Goal: Task Accomplishment & Management: Manage account settings

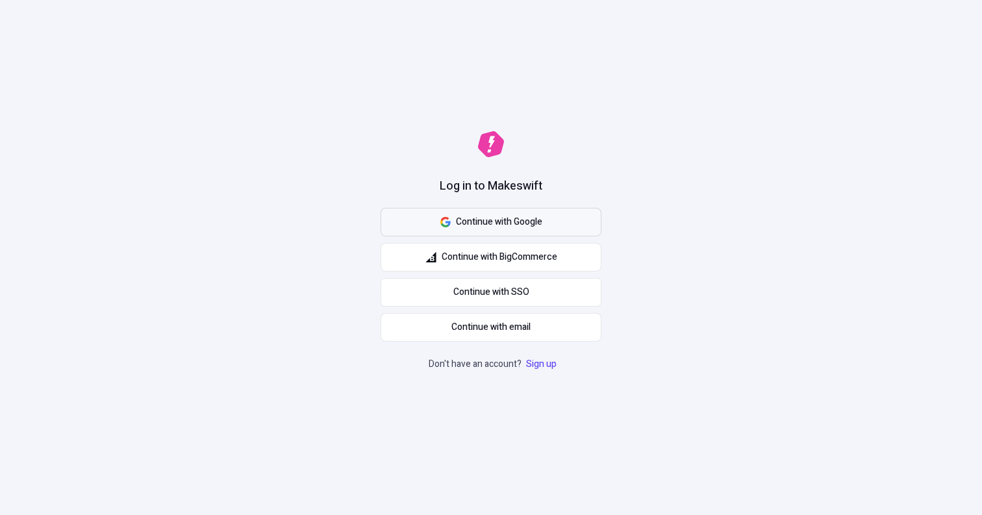
click at [484, 229] on button "Continue with Google" at bounding box center [490, 222] width 221 height 29
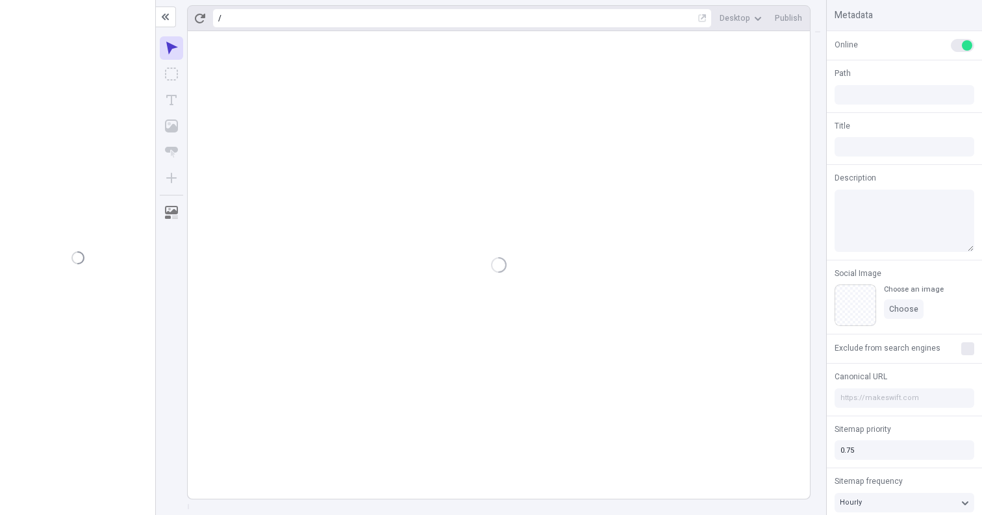
type input "juliet"
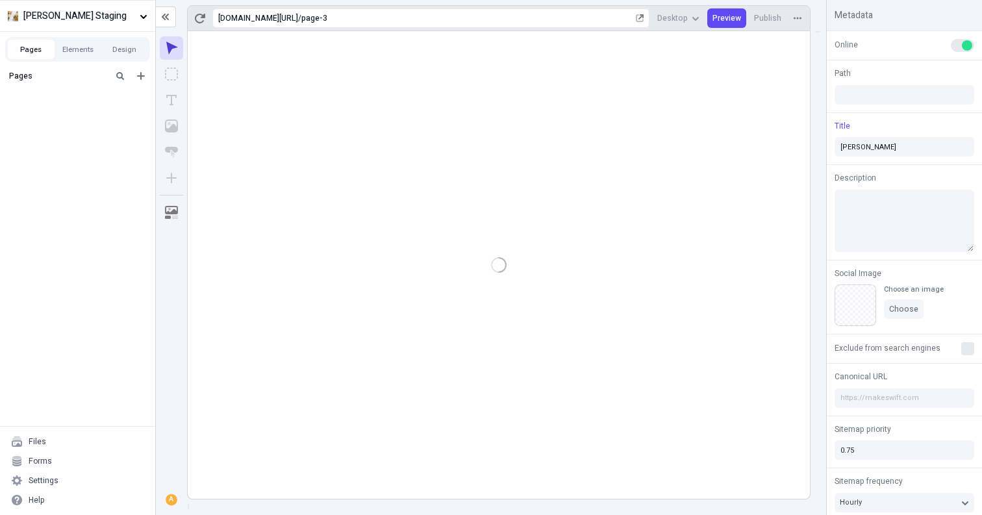
type input "/page-3"
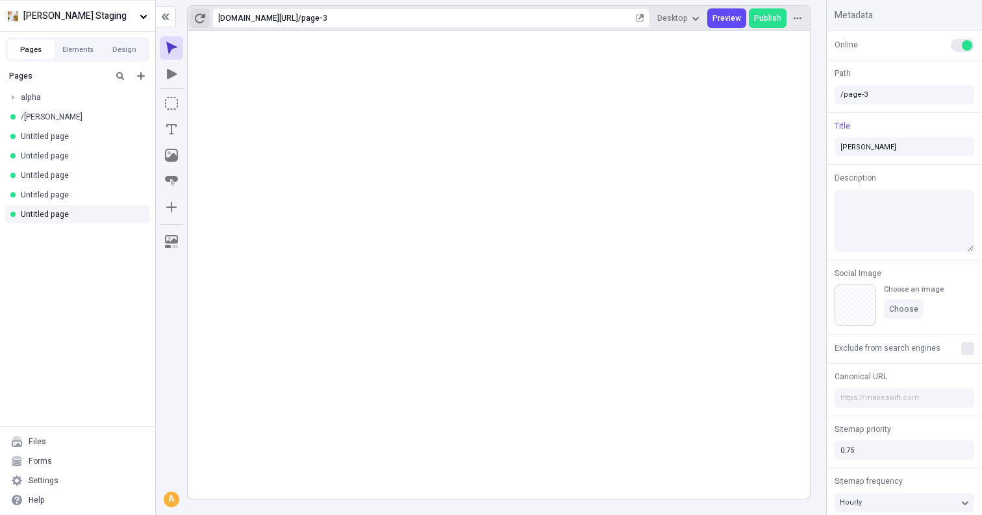
click at [201, 25] on button "button" at bounding box center [199, 17] width 19 height 19
click at [61, 17] on span "Arvin Staging" at bounding box center [78, 16] width 111 height 14
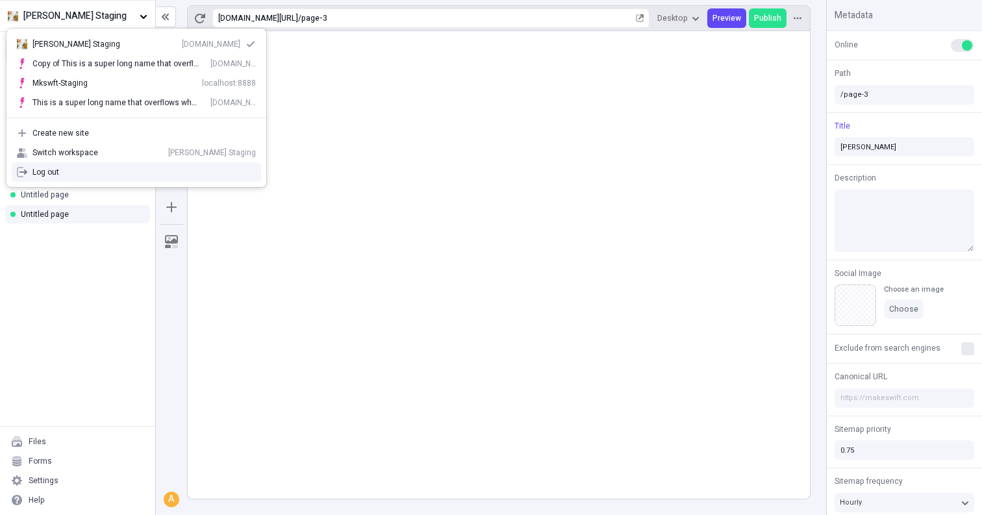
click at [78, 169] on div "Log out" at bounding box center [143, 172] width 223 height 10
